Goal: Complete application form

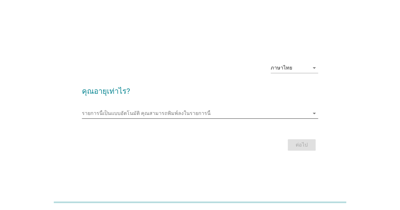
click at [173, 109] on input "รายการนี้เป็นแบบอัตโนมัติ คุณสามารถพิมพ์ลงในรายการนี้" at bounding box center [195, 113] width 227 height 10
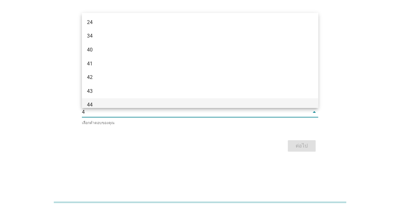
type input "42"
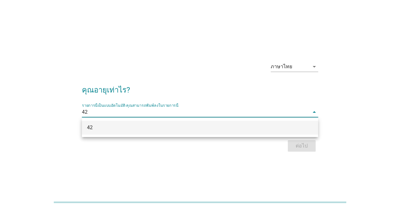
drag, startPoint x: 161, startPoint y: 125, endPoint x: 165, endPoint y: 124, distance: 3.9
click at [162, 125] on div "42" at bounding box center [190, 128] width 207 height 8
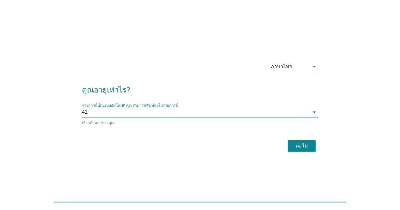
click at [307, 148] on div "ต่อไป" at bounding box center [302, 146] width 18 height 8
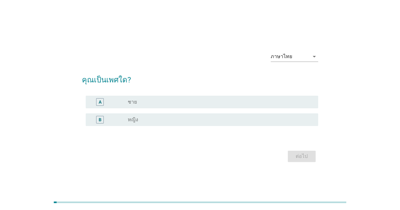
click at [121, 111] on div "B radio_button_unchecked หญิง" at bounding box center [200, 120] width 236 height 18
click at [129, 120] on label "หญิง" at bounding box center [133, 120] width 10 height 6
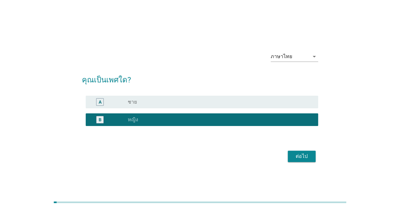
click at [300, 156] on div "ต่อไป" at bounding box center [302, 157] width 18 height 8
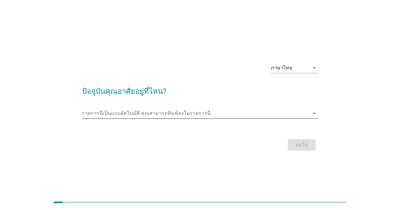
click at [139, 114] on input "รายการนี้เป็นแบบอัตโนมัติ คุณสามารถพิมพ์ลงในรายการนี้" at bounding box center [195, 113] width 227 height 10
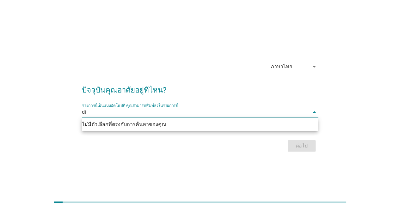
type input "d"
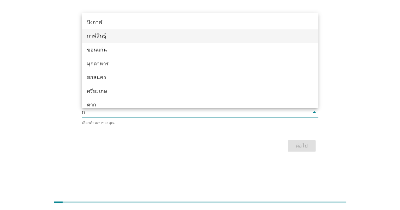
type input "กร"
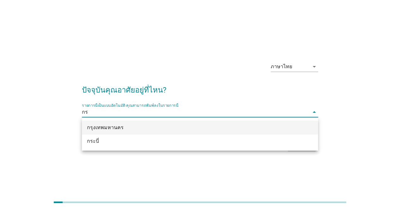
click at [116, 132] on div "กรุงเทพมหานคร" at bounding box center [200, 128] width 236 height 14
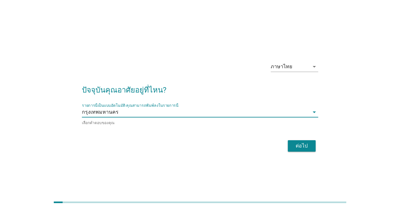
click at [312, 145] on button "ต่อไป" at bounding box center [301, 145] width 28 height 11
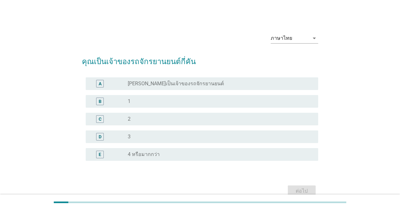
click at [249, 86] on div "radio_button_unchecked [PERSON_NAME]เป็นเจ้าของรถจักรยานยนต์" at bounding box center [218, 84] width 180 height 6
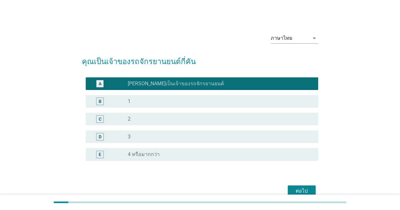
drag, startPoint x: 189, startPoint y: 103, endPoint x: 193, endPoint y: 100, distance: 4.8
click at [191, 102] on div "radio_button_unchecked 1" at bounding box center [218, 101] width 180 height 6
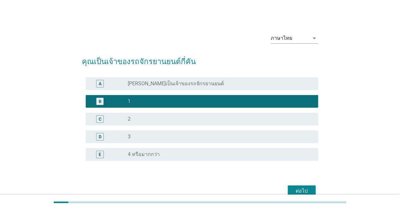
click at [309, 191] on div "ต่อไป" at bounding box center [302, 191] width 18 height 8
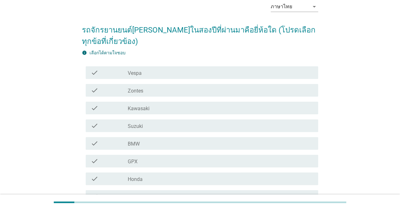
click at [144, 122] on div "check_box_outline_blank Suzuki" at bounding box center [220, 126] width 185 height 8
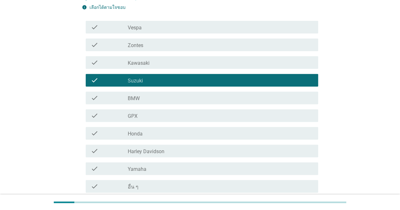
scroll to position [133, 0]
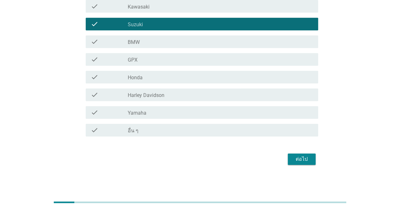
click at [303, 162] on div "ต่อไป" at bounding box center [302, 159] width 18 height 8
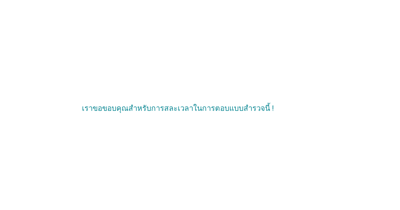
scroll to position [0, 0]
